Goal: Task Accomplishment & Management: Complete application form

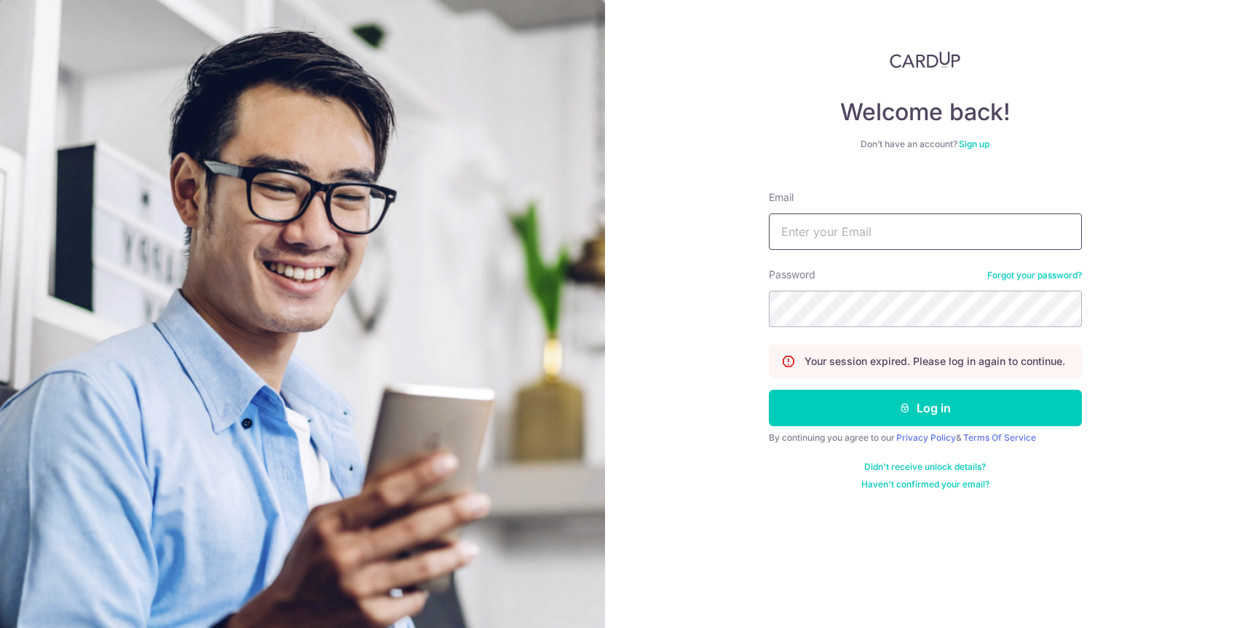
click at [880, 229] on input "Email" at bounding box center [925, 231] width 313 height 36
type input "yihmin@creativemoms.com.sg"
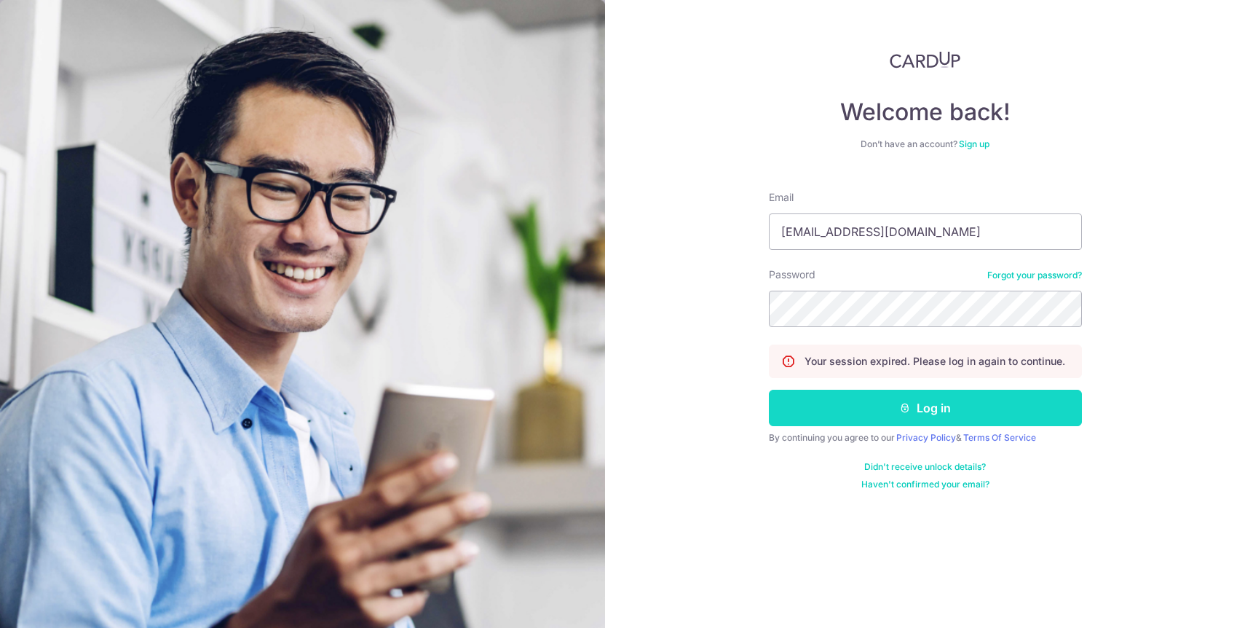
click at [888, 398] on button "Log in" at bounding box center [925, 408] width 313 height 36
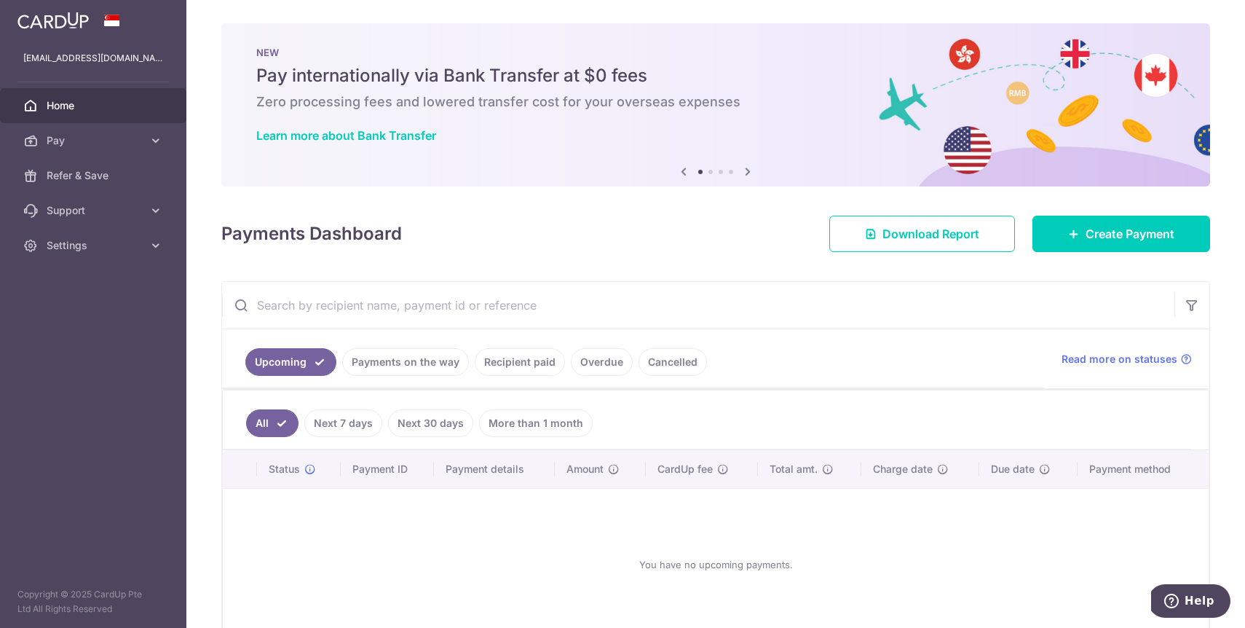
click at [1103, 213] on div "Payments Dashboard Download Report Create Payment" at bounding box center [715, 231] width 989 height 42
click at [1099, 238] on span "Create Payment" at bounding box center [1130, 233] width 89 height 17
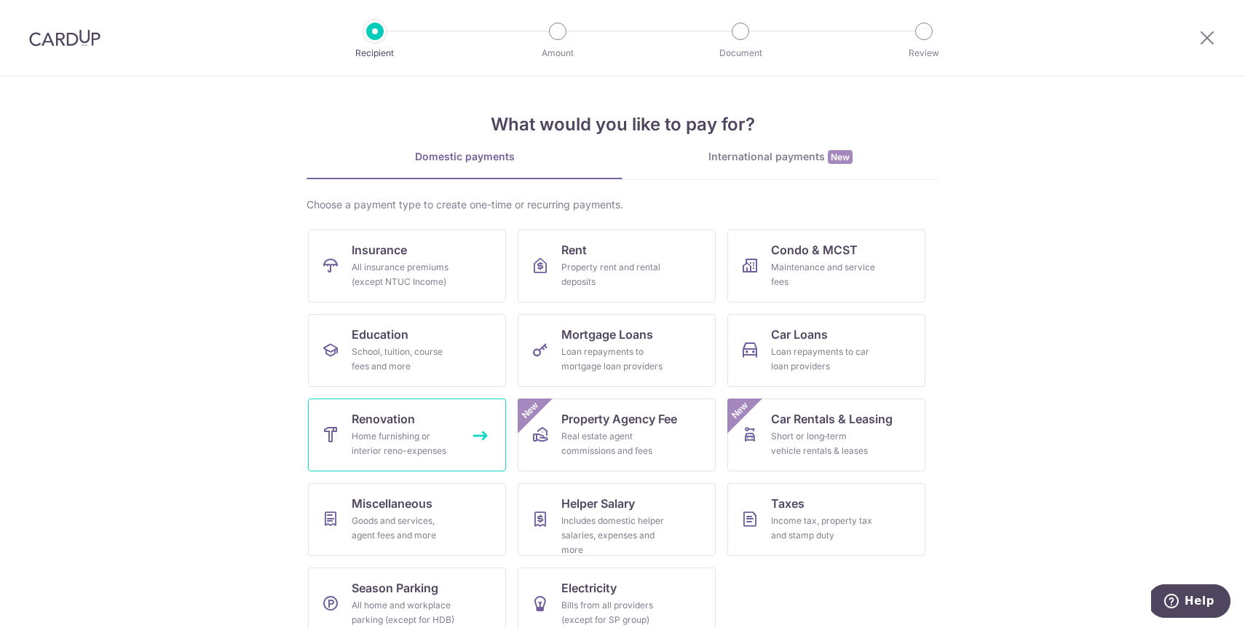
click at [443, 417] on link "Renovation Home furnishing or interior reno-expenses" at bounding box center [407, 434] width 198 height 73
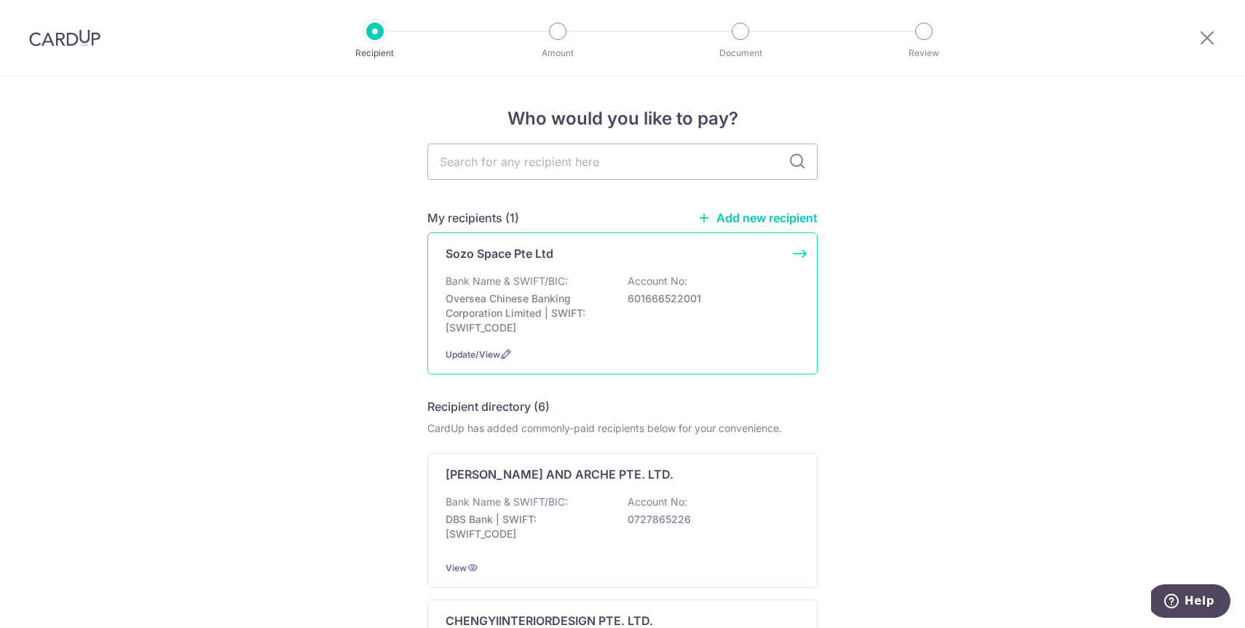
click at [561, 317] on p "Oversea Chinese Banking Corporation Limited | SWIFT: OCBCSGSGXXX" at bounding box center [527, 313] width 163 height 44
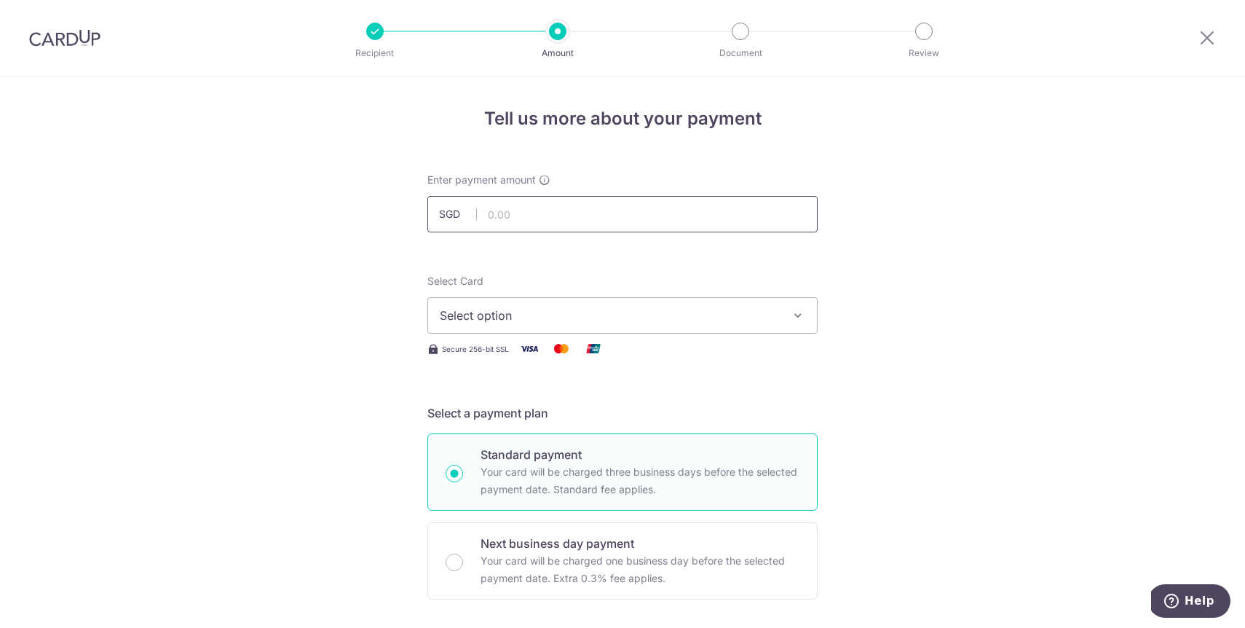
click at [551, 218] on input "text" at bounding box center [622, 214] width 390 height 36
type input "435.00"
click at [488, 311] on span "Select option" at bounding box center [609, 315] width 339 height 17
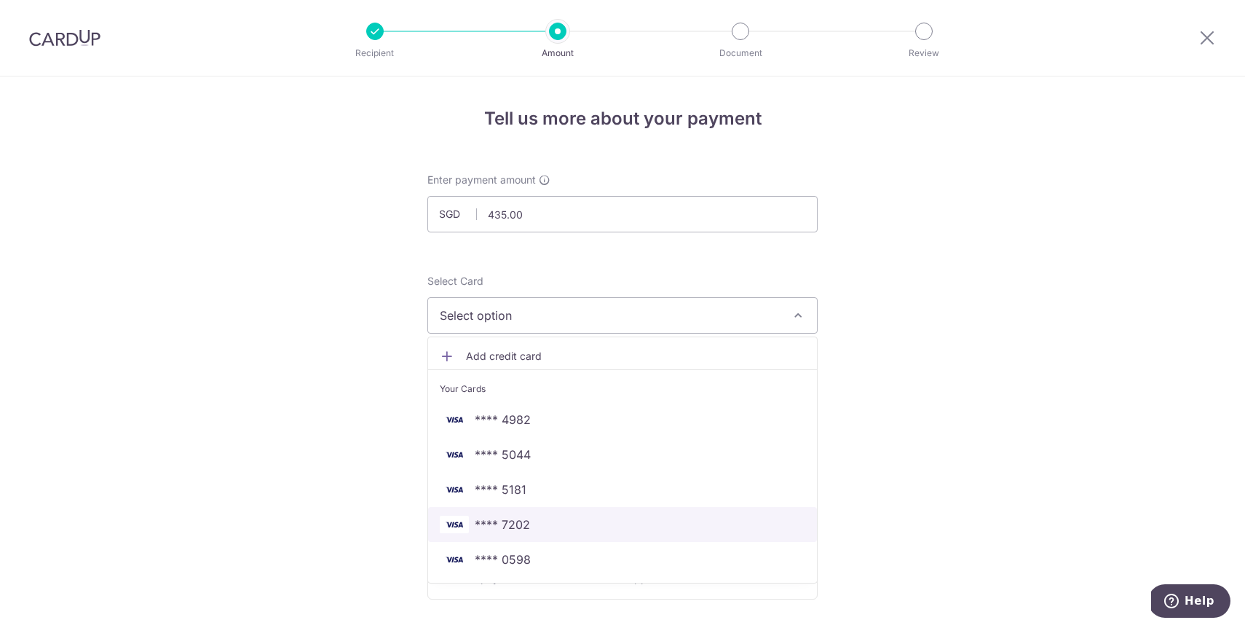
click at [510, 526] on span "**** 7202" at bounding box center [502, 524] width 55 height 17
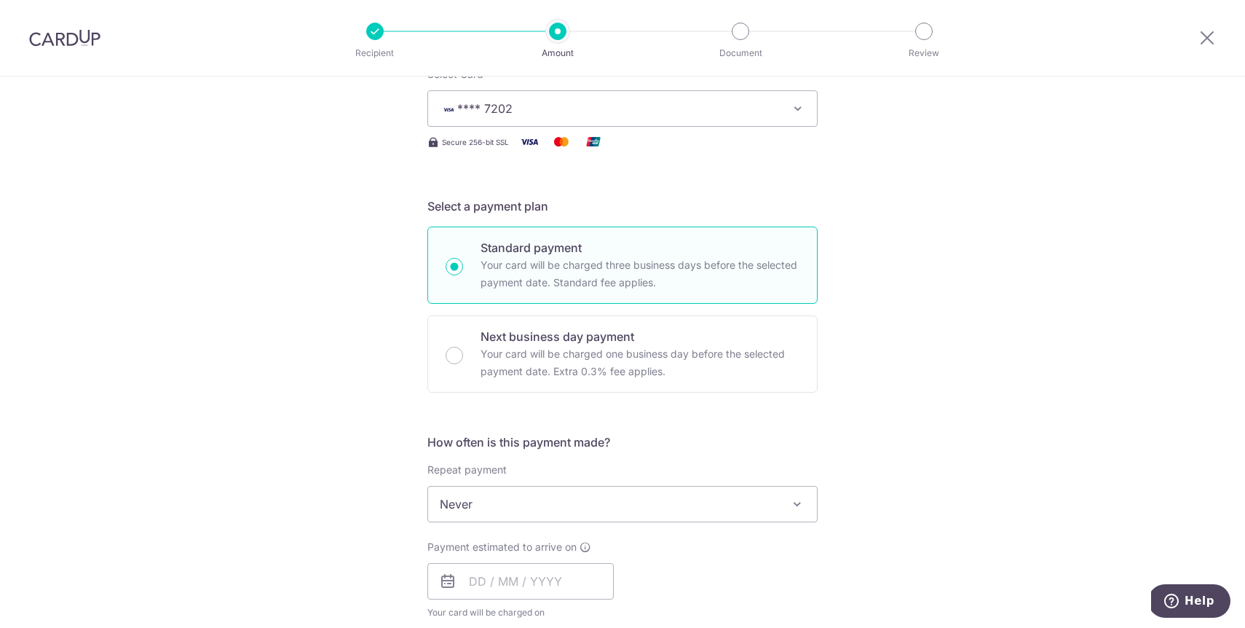
scroll to position [247, 0]
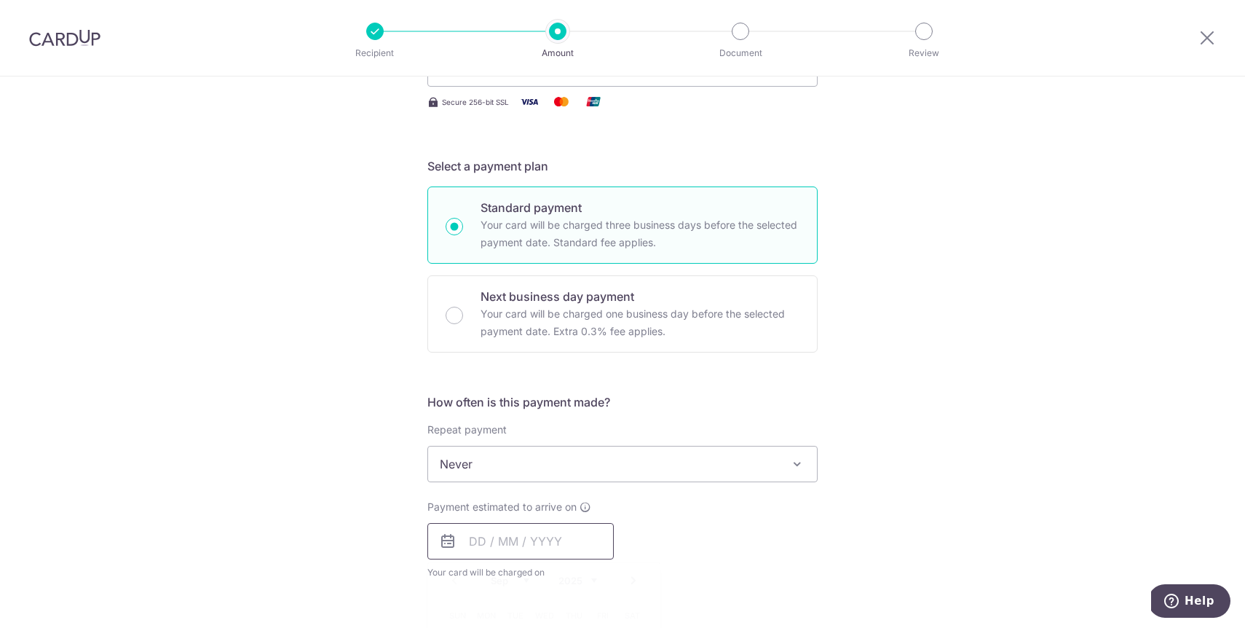
click at [487, 542] on input "text" at bounding box center [520, 541] width 186 height 36
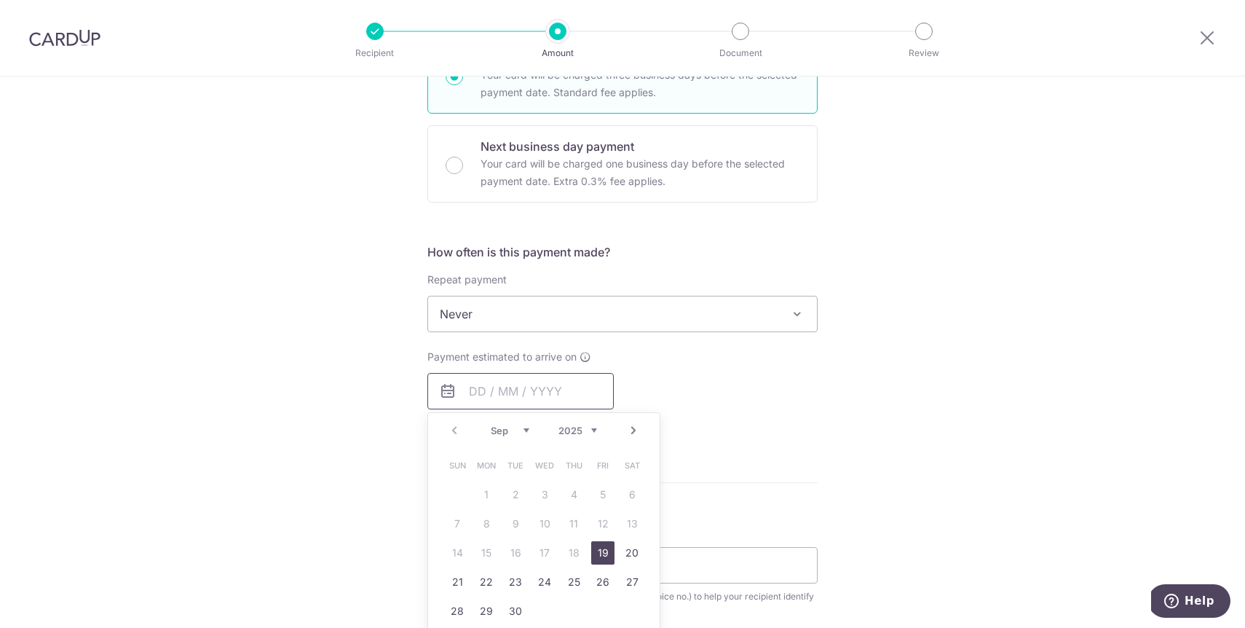
scroll to position [439, 0]
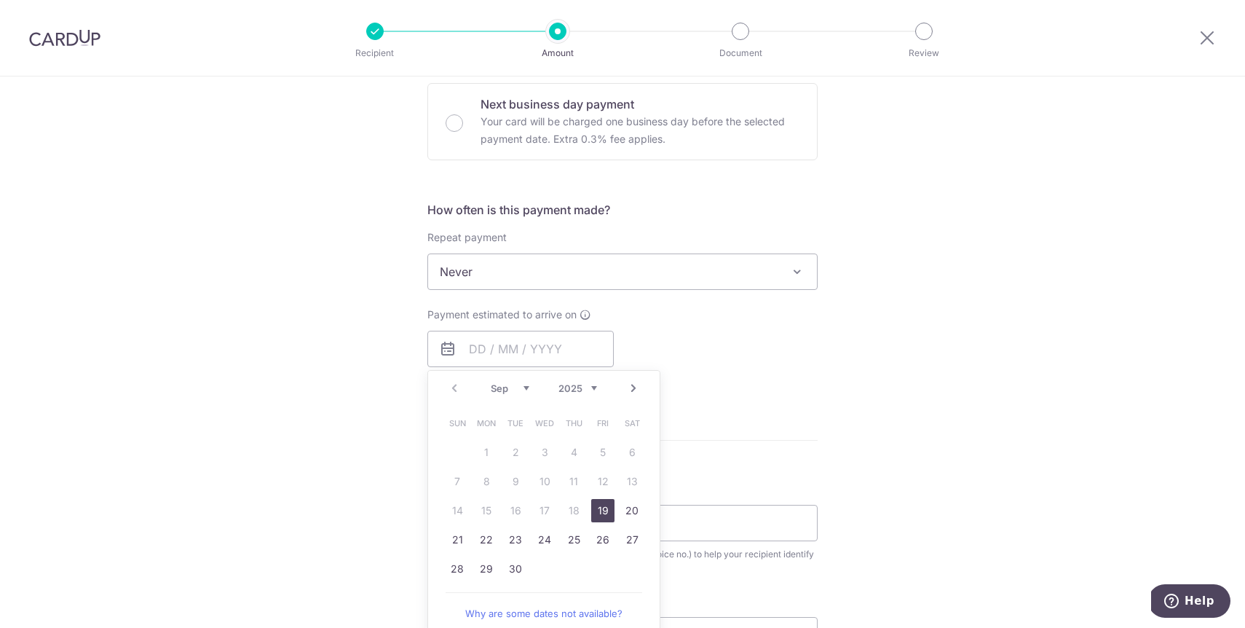
click at [601, 513] on link "19" at bounding box center [602, 510] width 23 height 23
type input "19/09/2025"
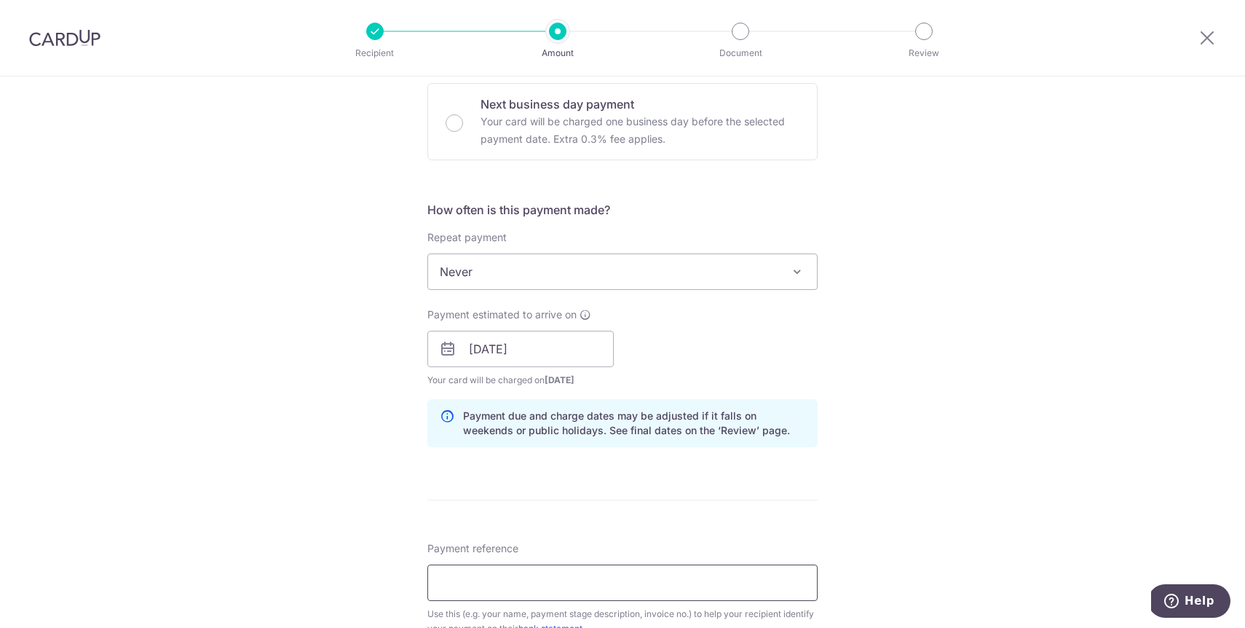
click at [516, 591] on input "Payment reference" at bounding box center [622, 582] width 390 height 36
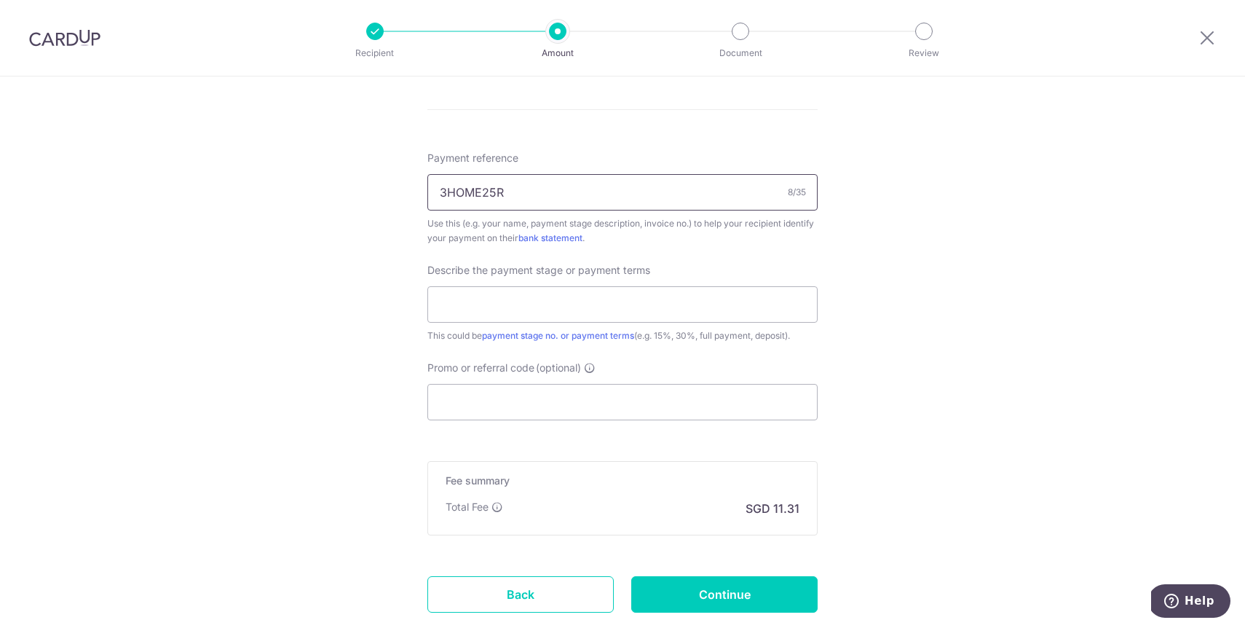
scroll to position [890, 0]
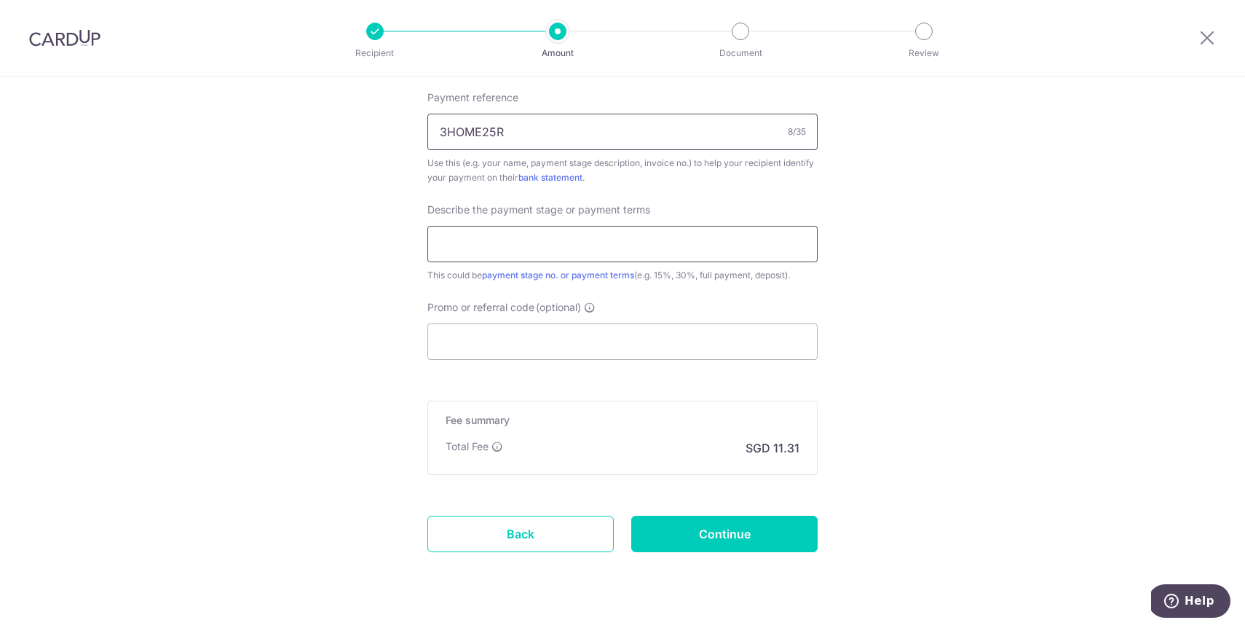
type input "3HOME25R"
click at [597, 247] on input "text" at bounding box center [622, 244] width 390 height 36
type input "FULL"
click at [564, 351] on input "Promo or referral code (optional)" at bounding box center [622, 341] width 390 height 36
click at [687, 541] on input "Continue" at bounding box center [724, 534] width 186 height 36
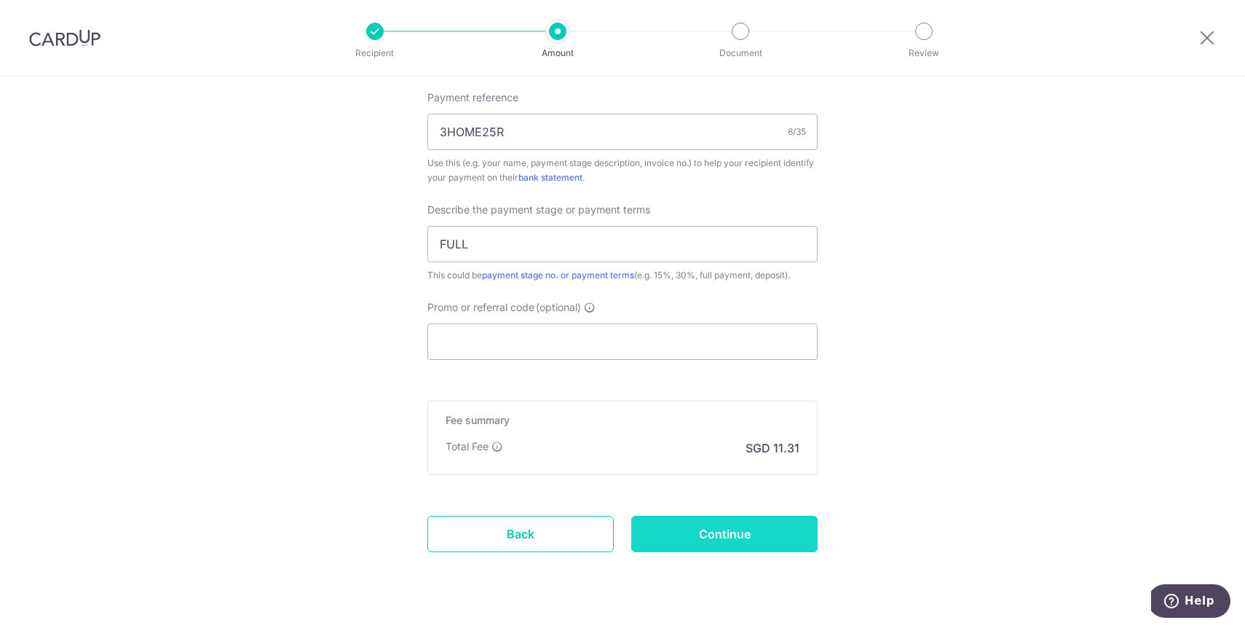
type input "Create Schedule"
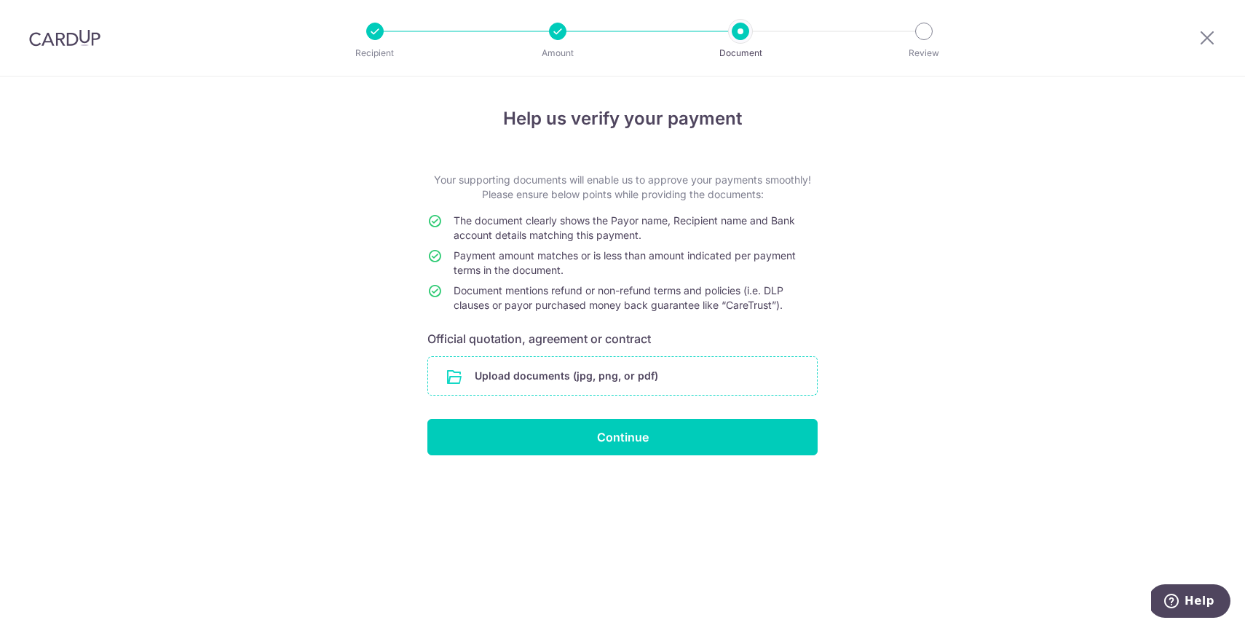
click at [569, 377] on input "file" at bounding box center [622, 376] width 389 height 38
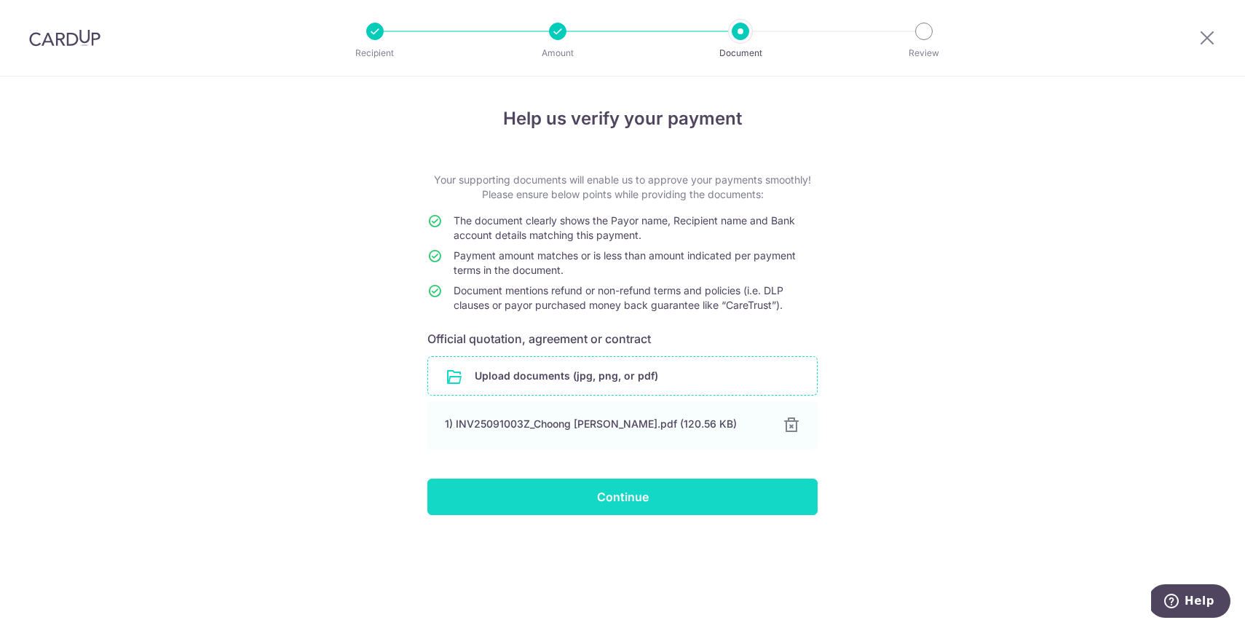
click at [676, 502] on input "Continue" at bounding box center [622, 496] width 390 height 36
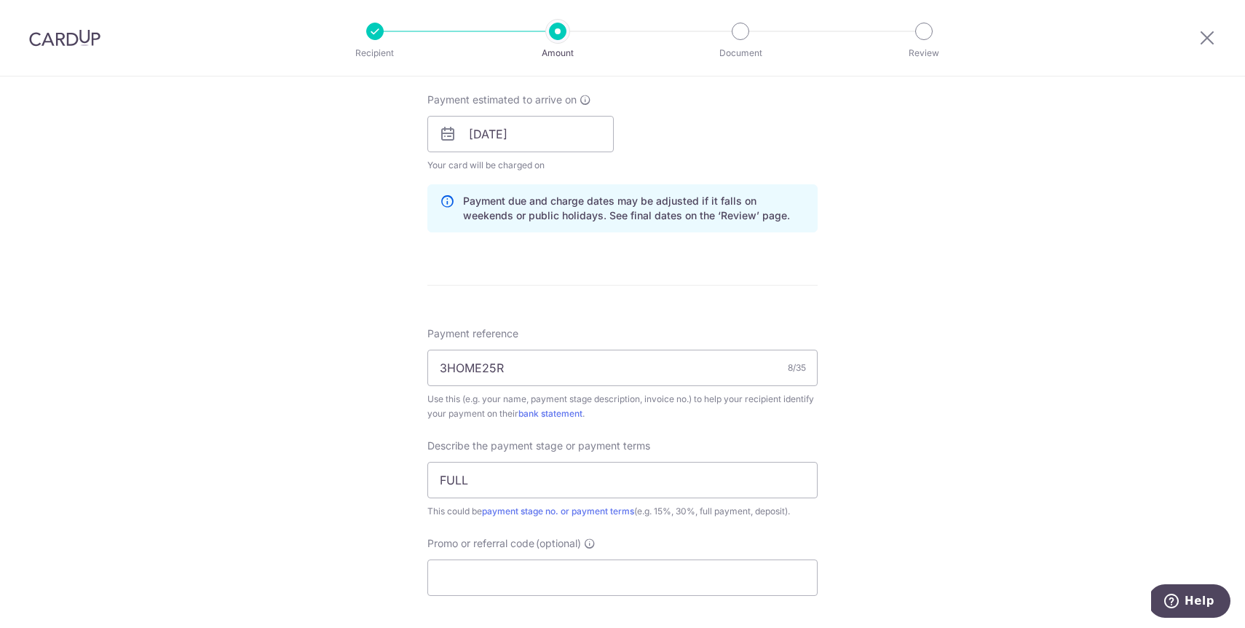
scroll to position [664, 0]
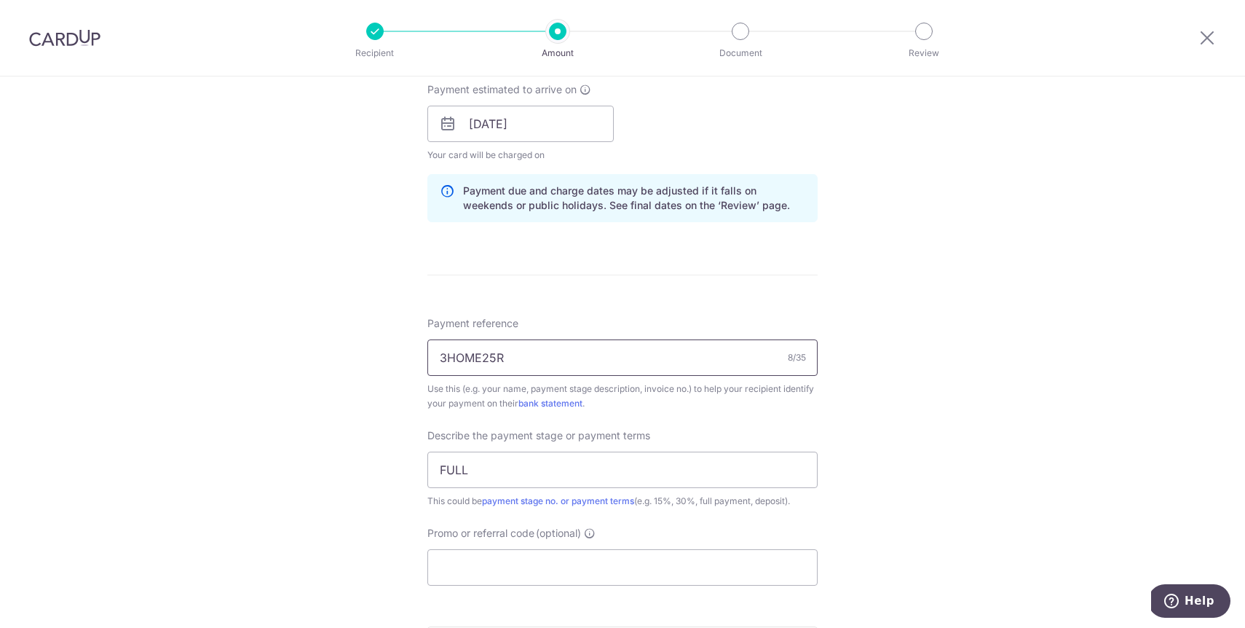
drag, startPoint x: 505, startPoint y: 357, endPoint x: 405, endPoint y: 334, distance: 103.0
click at [405, 334] on div "Tell us more about your payment Enter payment amount SGD 435.00 435.00 Select C…" at bounding box center [622, 149] width 1245 height 1475
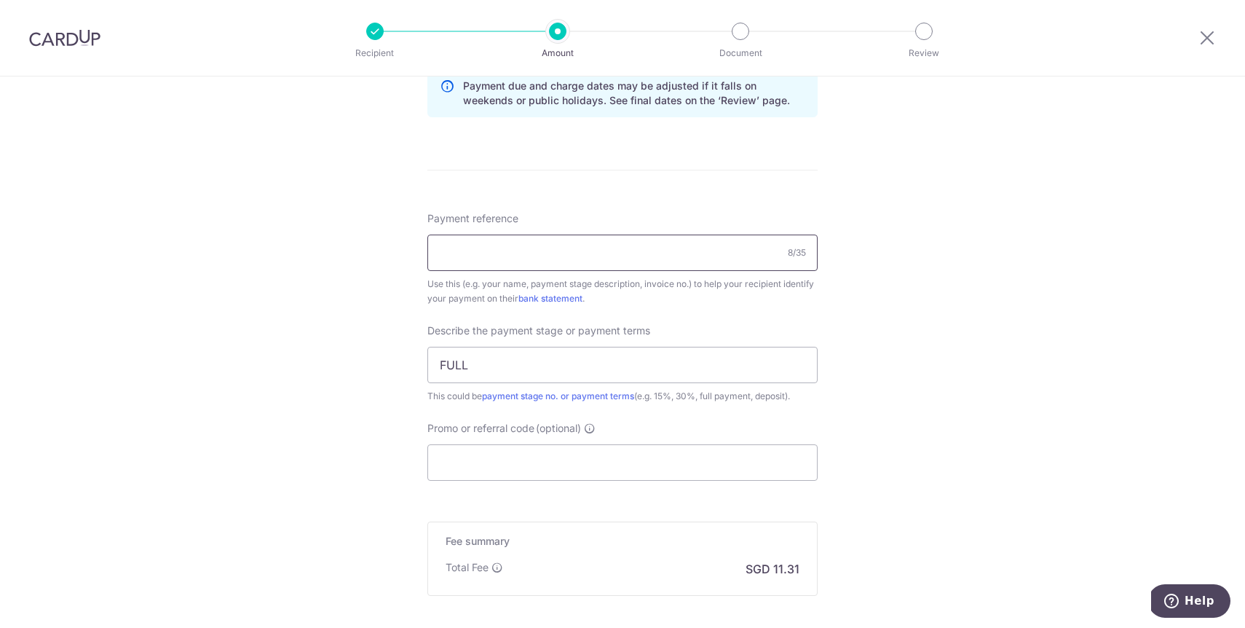
scroll to position [875, 0]
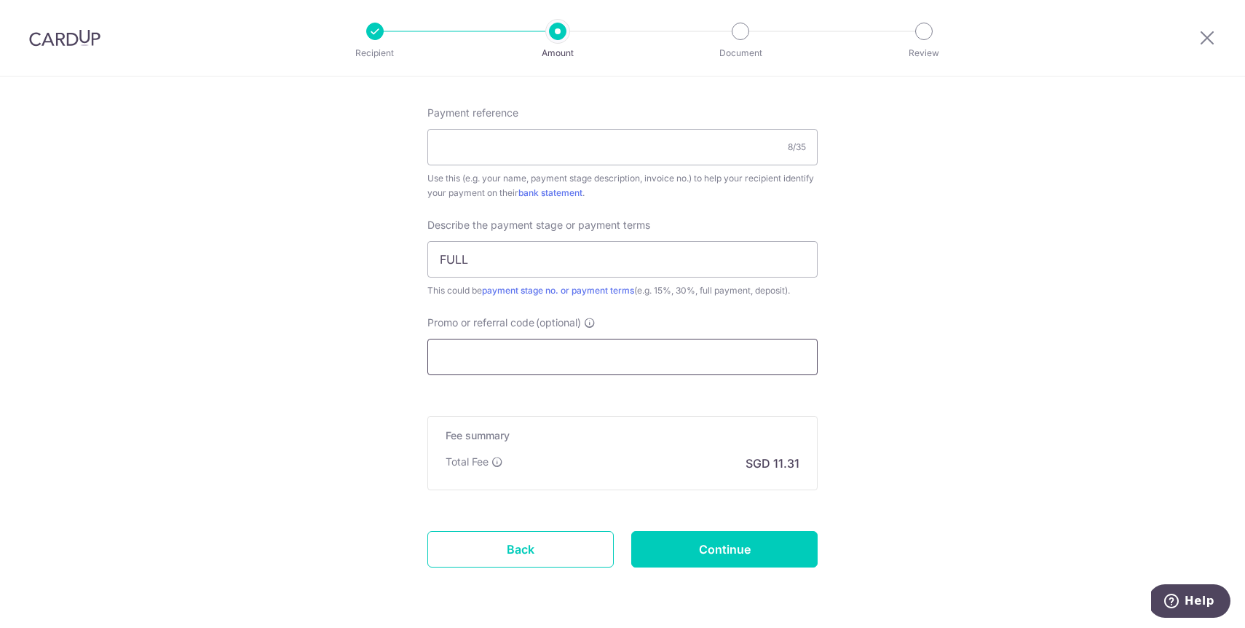
click at [486, 358] on input "Promo or referral code (optional)" at bounding box center [622, 357] width 390 height 36
paste input "3HOME25R"
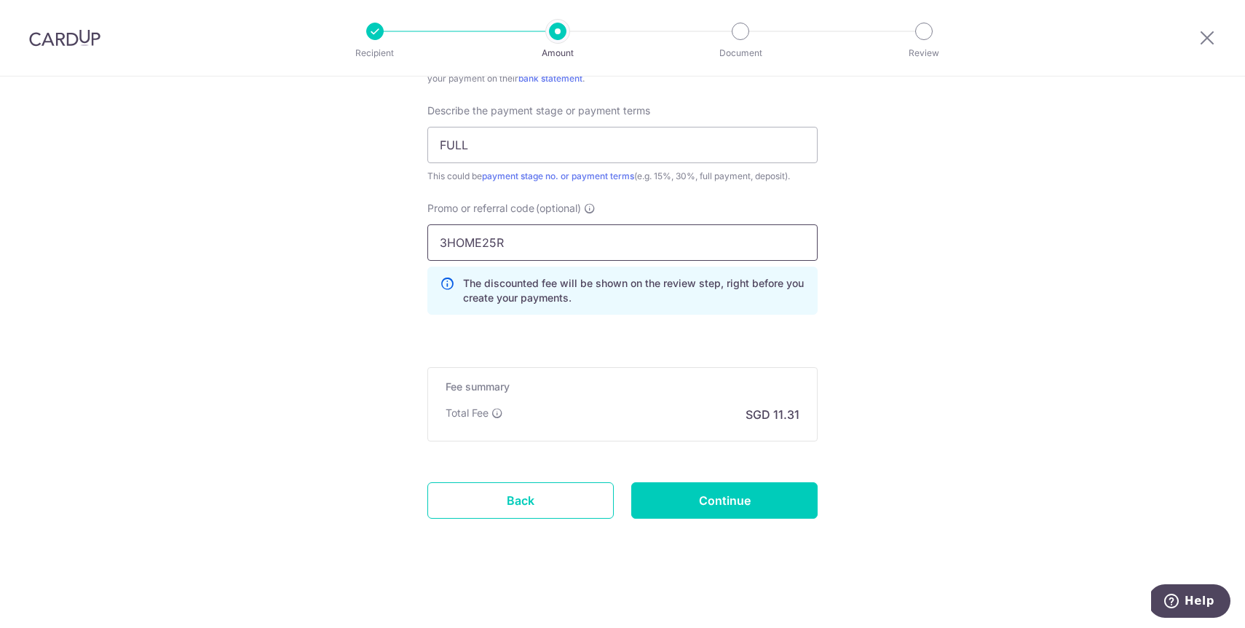
scroll to position [989, 0]
type input "3HOME25R"
click at [695, 492] on input "Continue" at bounding box center [724, 500] width 186 height 36
type input "Update Schedule"
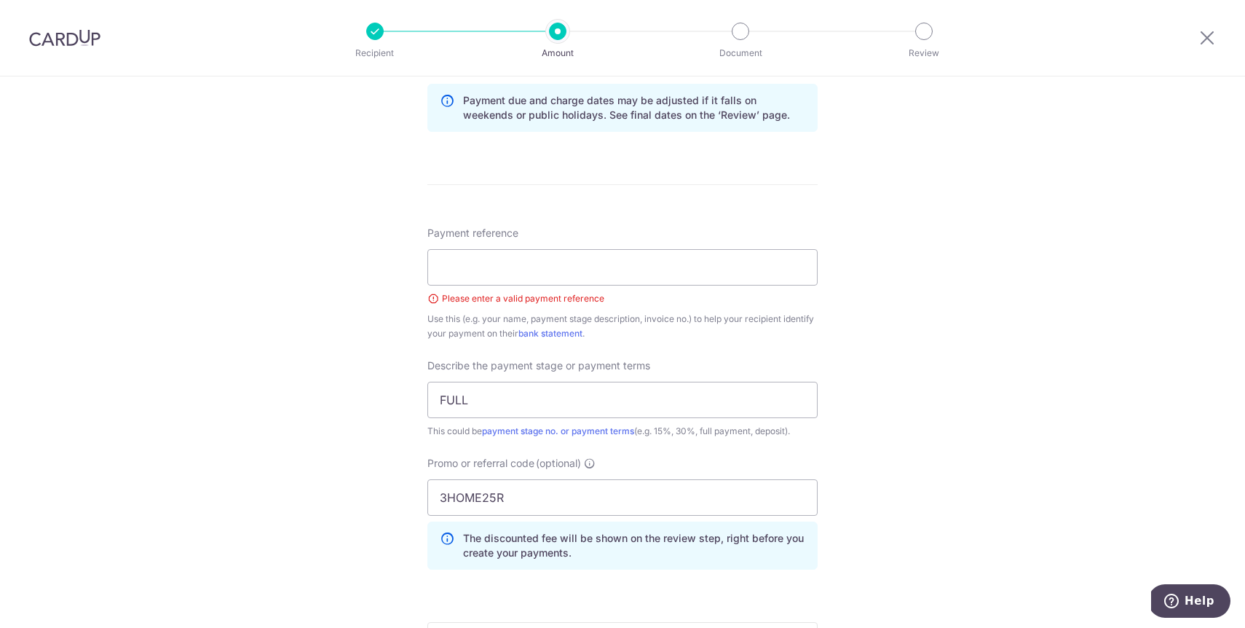
scroll to position [749, 0]
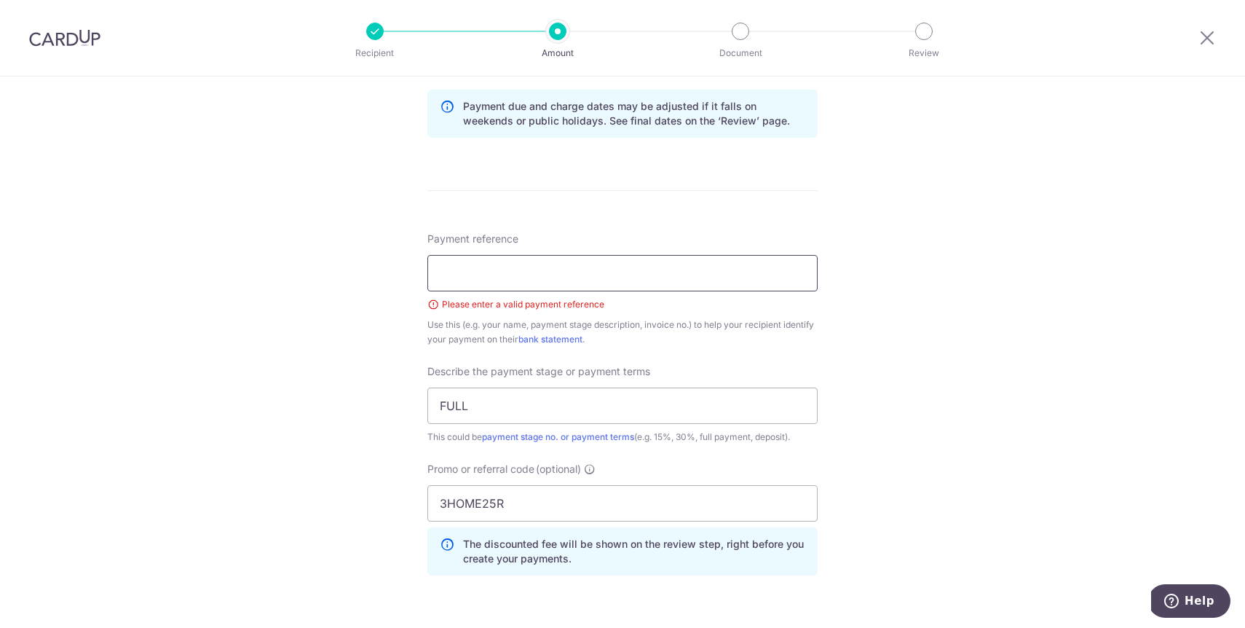
click at [559, 281] on input "Payment reference" at bounding box center [622, 273] width 390 height 36
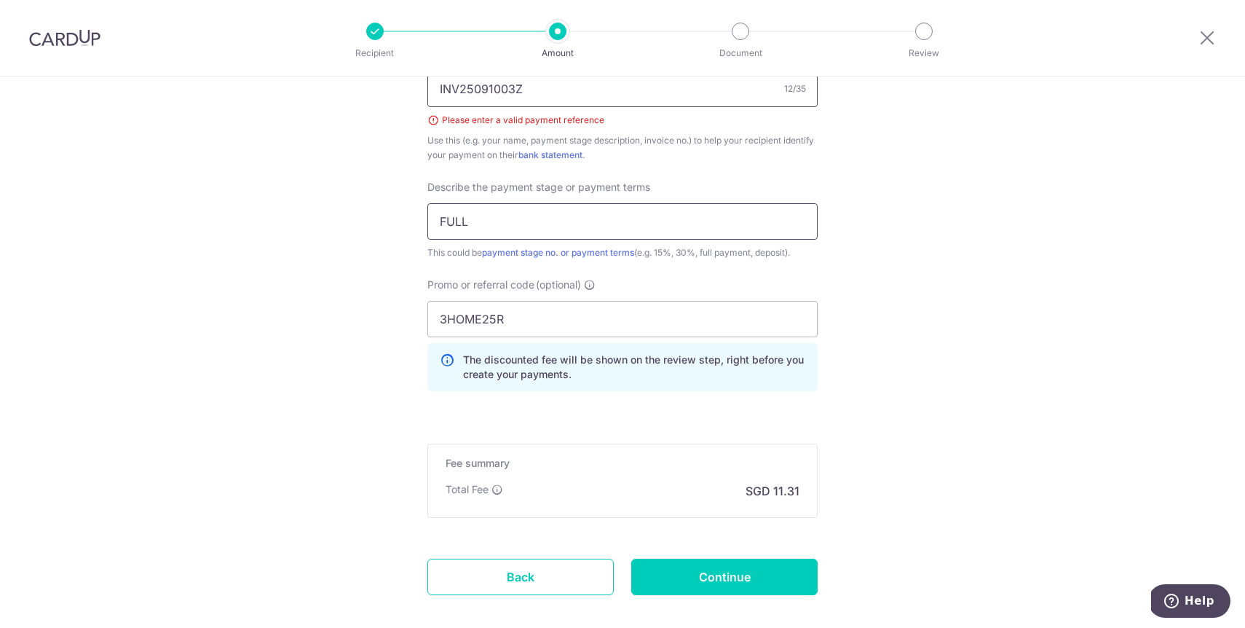
scroll to position [949, 0]
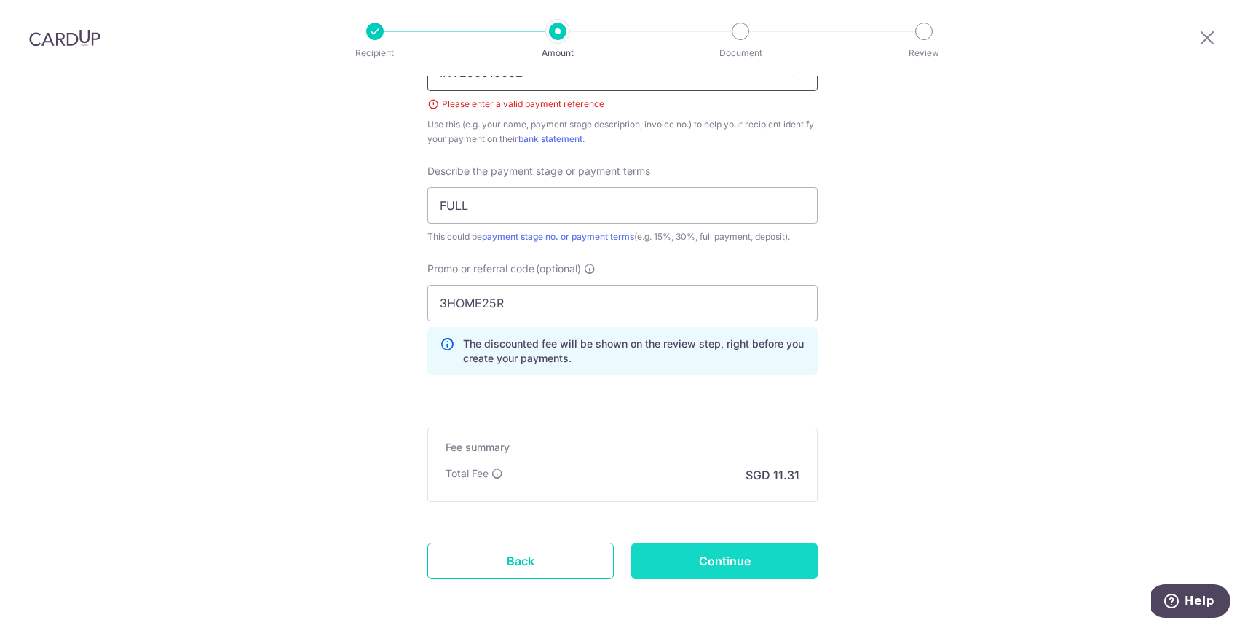
type input "INV25091003Z"
click at [756, 568] on input "Continue" at bounding box center [724, 560] width 186 height 36
type input "Update Schedule"
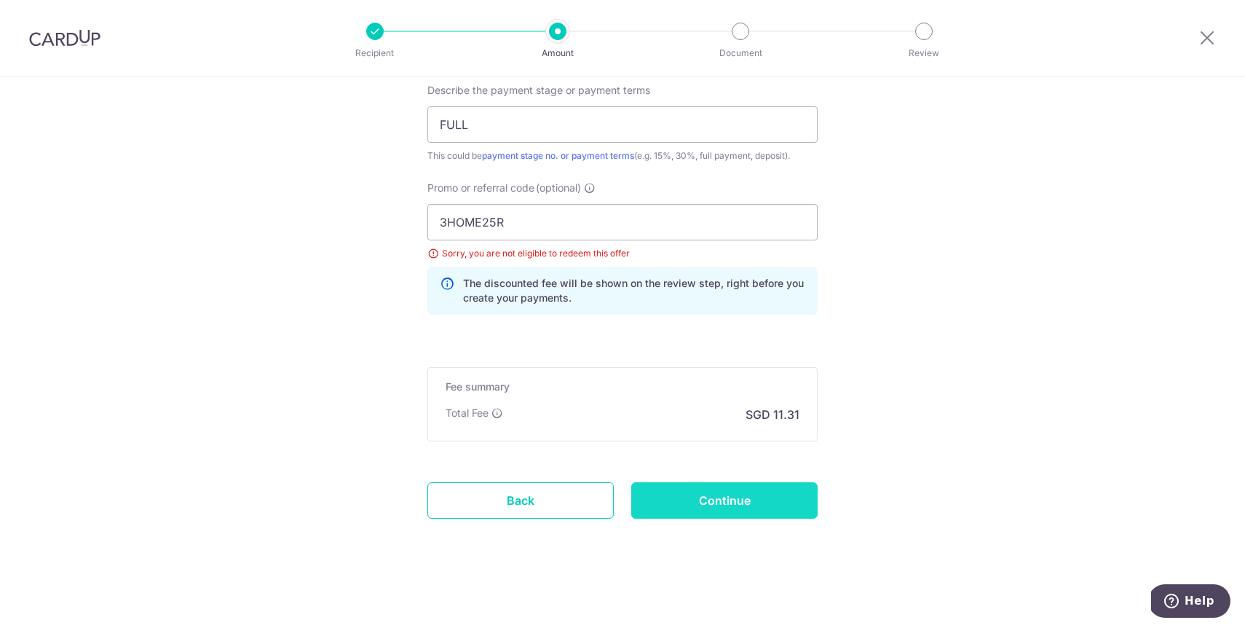
click at [744, 500] on input "Continue" at bounding box center [724, 500] width 186 height 36
type input "Update Schedule"
